Goal: Task Accomplishment & Management: Manage account settings

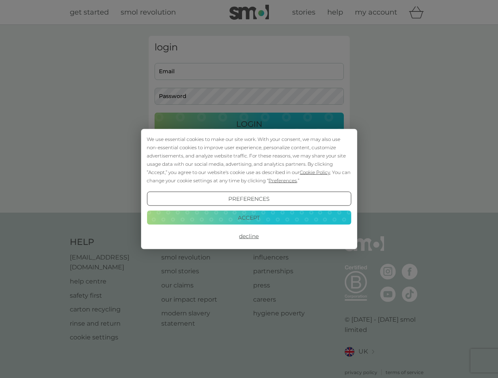
click at [315, 172] on span "Cookie Policy" at bounding box center [315, 172] width 30 height 6
click at [282, 181] on div "login Email Password Login ● ● ● ● ● ● ● ● ● ● ● ● ● ● ● ● ● ● ● ● ● ● ● ● ● ● …" at bounding box center [249, 119] width 201 height 166
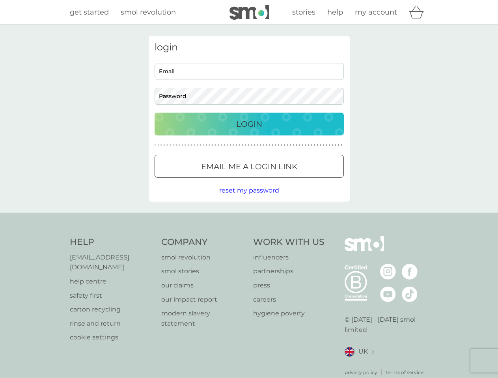
click at [249, 199] on div "login Email Password Login ● ● ● ● ● ● ● ● ● ● ● ● ● ● ● ● ● ● ● ● ● ● ● ● ● ● …" at bounding box center [249, 119] width 201 height 166
click at [249, 236] on div "Help [EMAIL_ADDRESS][DOMAIN_NAME] help centre safety first carton recycling rin…" at bounding box center [249, 306] width 359 height 140
click at [249, 218] on div "Help [EMAIL_ADDRESS][DOMAIN_NAME] help centre safety first carton recycling rin…" at bounding box center [249, 306] width 498 height 187
